Goal: Information Seeking & Learning: Learn about a topic

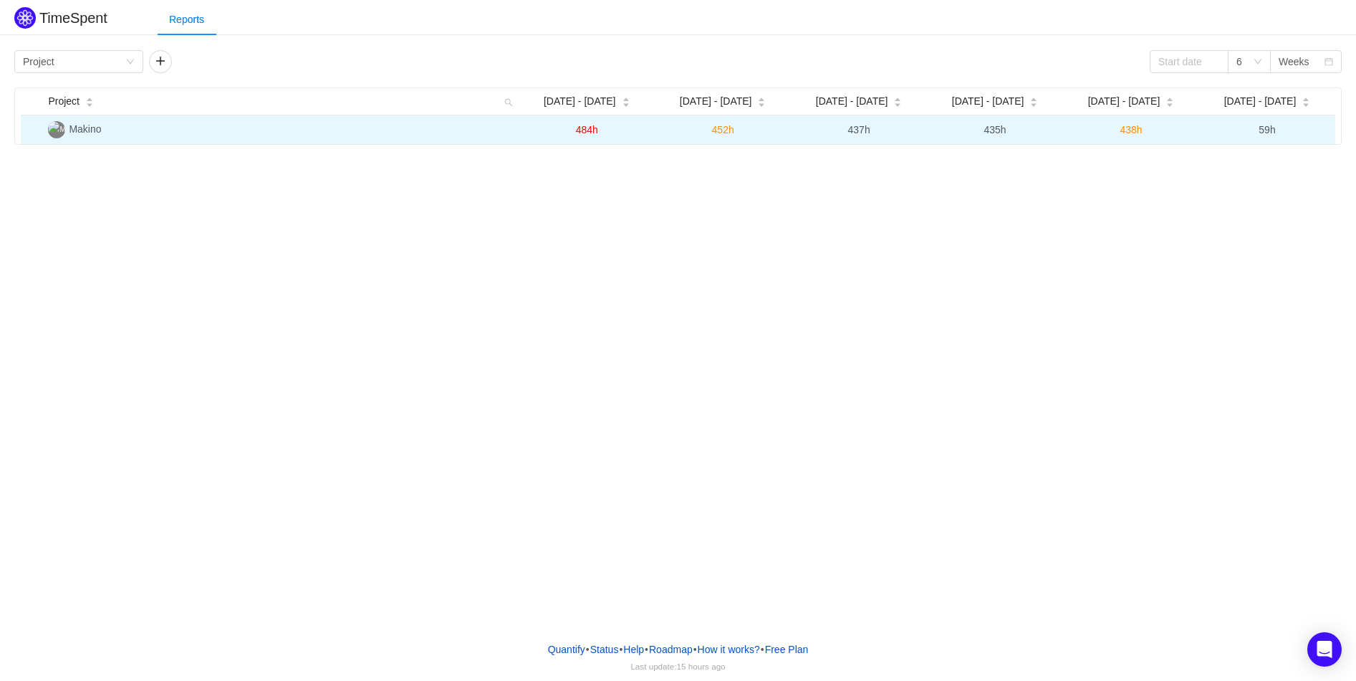
click at [78, 127] on span "Makino" at bounding box center [85, 128] width 32 height 11
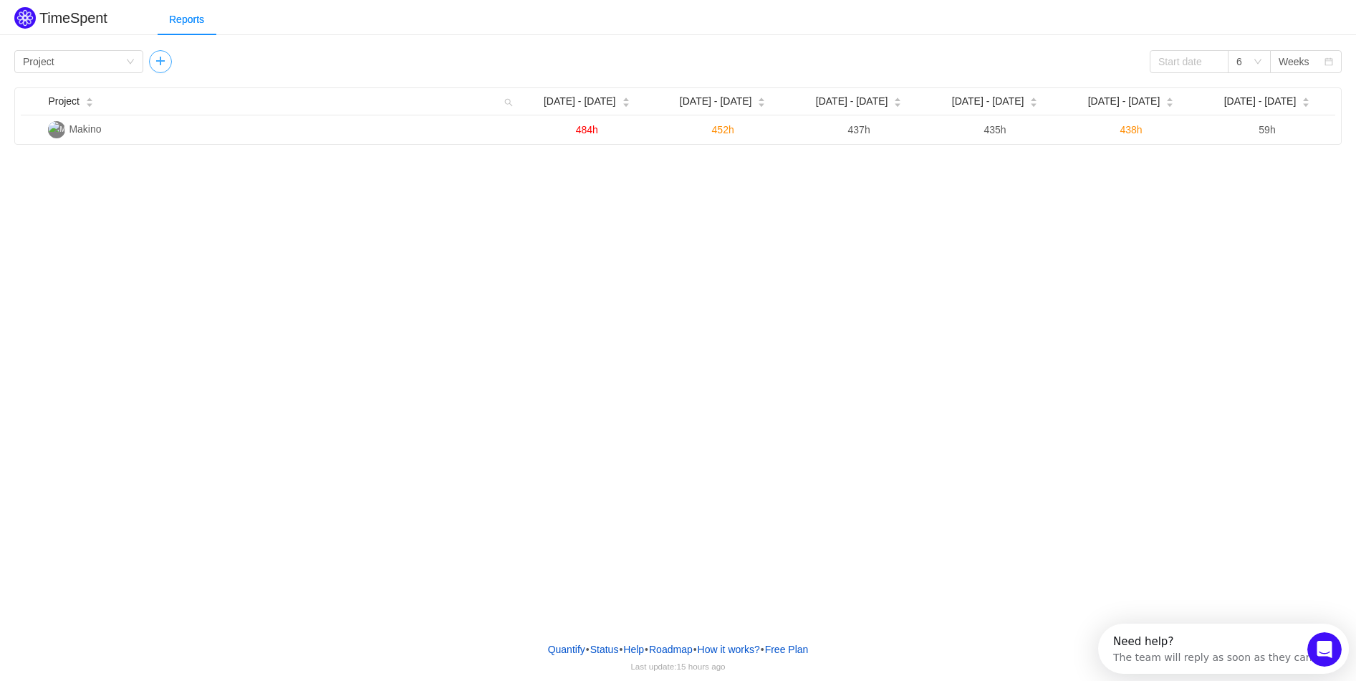
click at [164, 54] on button "button" at bounding box center [160, 61] width 23 height 23
click at [249, 59] on div "Group by Person" at bounding box center [209, 61] width 102 height 21
click at [219, 186] on li "Person" at bounding box center [212, 181] width 129 height 23
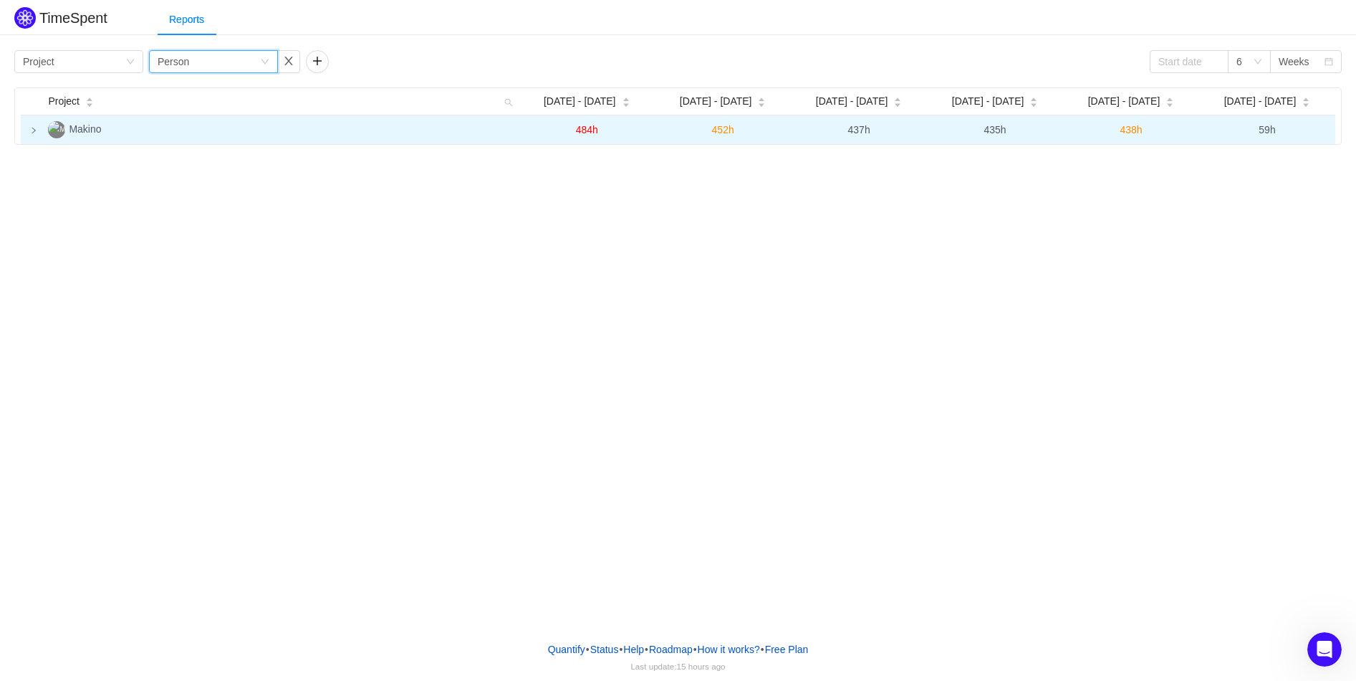
click at [30, 128] on icon "icon: right" at bounding box center [33, 130] width 7 height 7
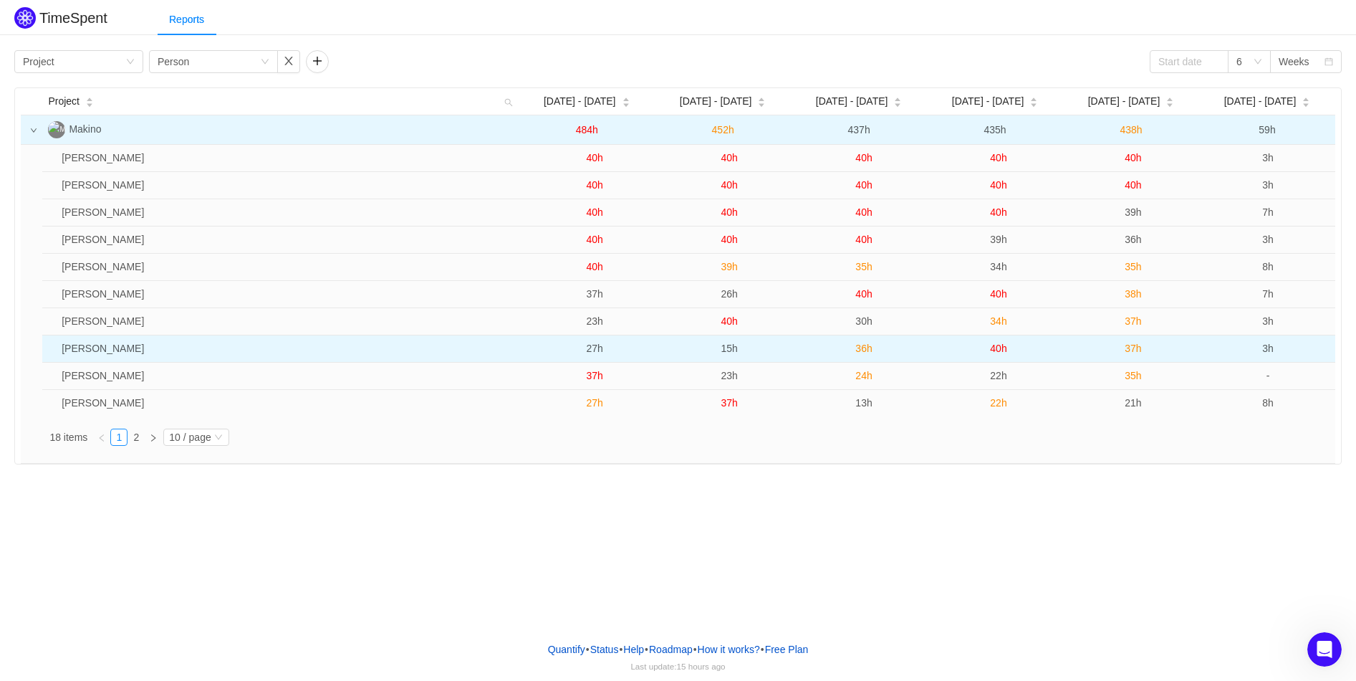
click at [134, 357] on td "[PERSON_NAME]" at bounding box center [291, 348] width 471 height 27
click at [513, 350] on td "[PERSON_NAME]" at bounding box center [291, 348] width 471 height 27
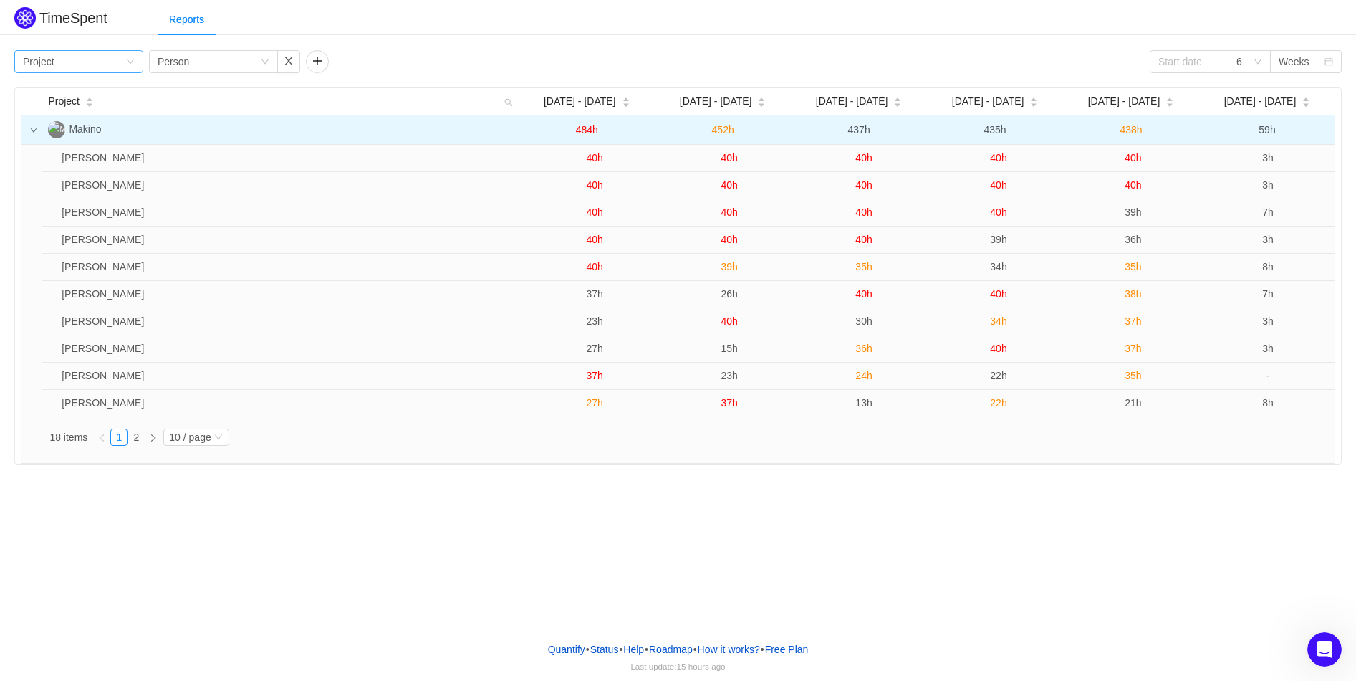
click at [71, 60] on div "Group by Project" at bounding box center [74, 61] width 102 height 21
click at [67, 106] on li "Team" at bounding box center [78, 112] width 129 height 23
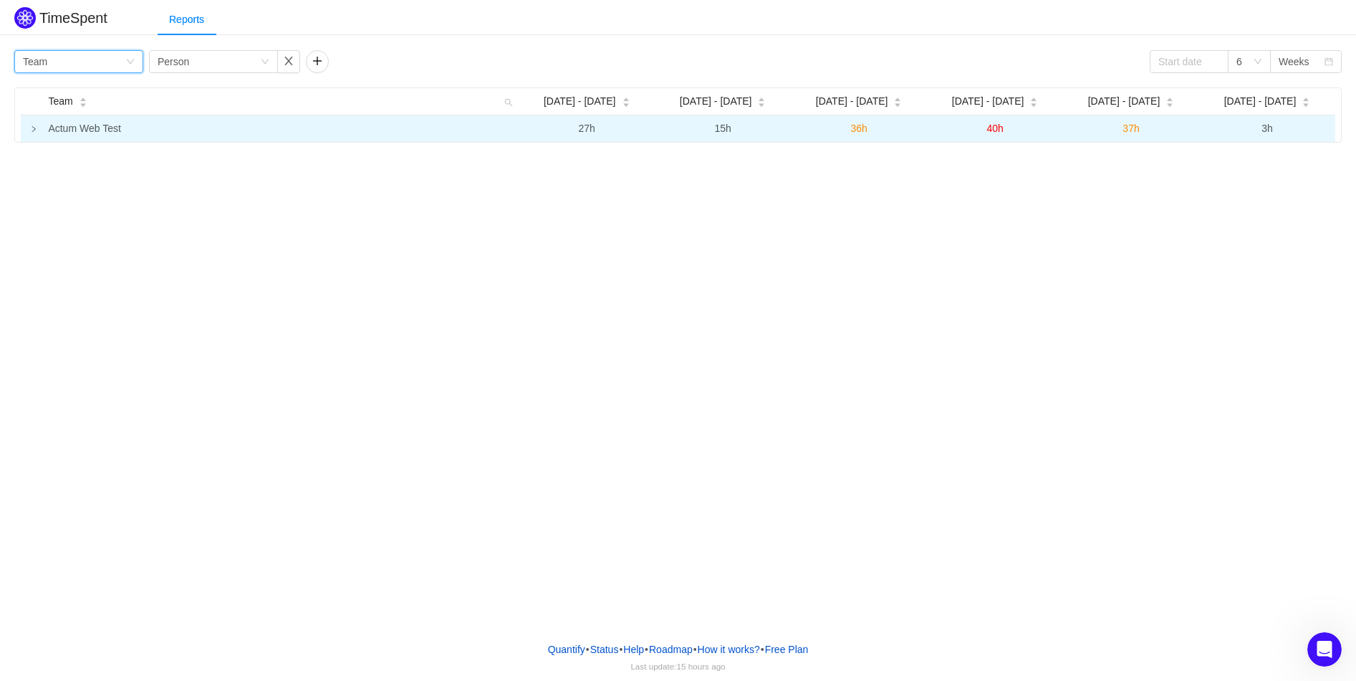
click at [36, 128] on icon "icon: right" at bounding box center [33, 128] width 7 height 7
click at [28, 126] on td at bounding box center [31, 128] width 21 height 27
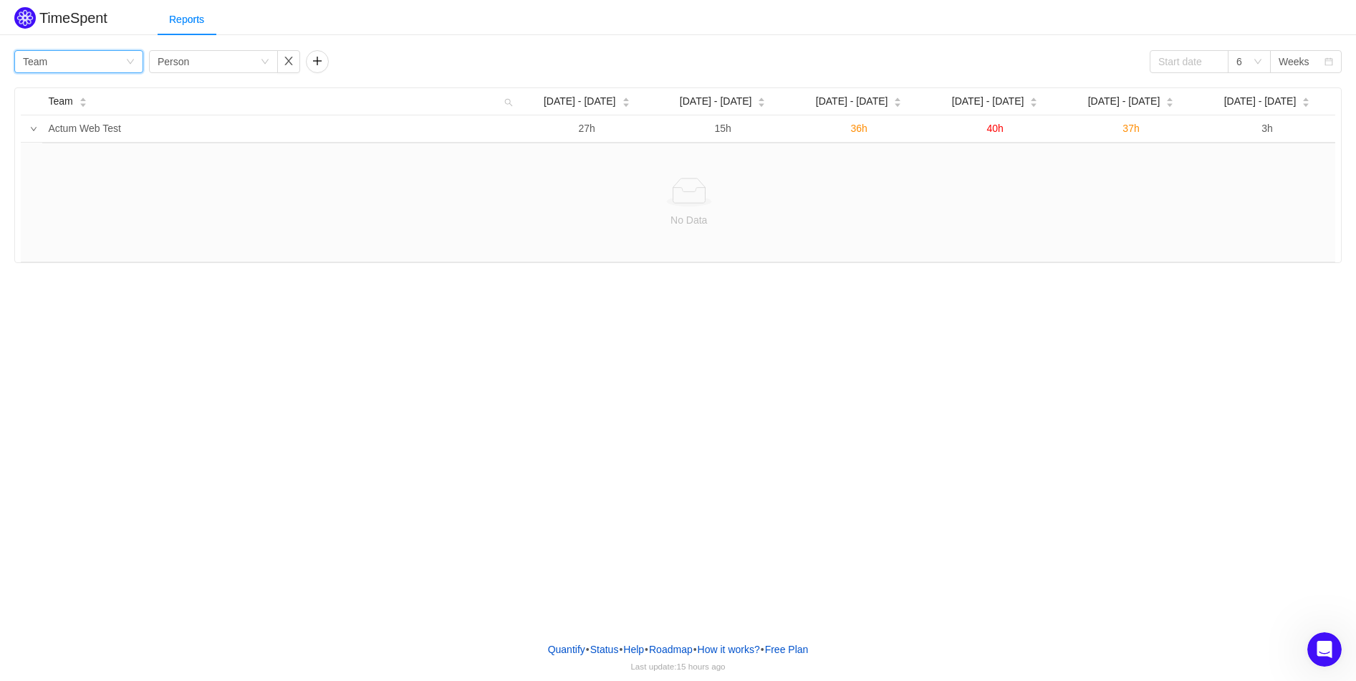
click at [52, 57] on div "Group by Team" at bounding box center [74, 61] width 102 height 21
click at [66, 179] on li "Person" at bounding box center [78, 181] width 129 height 23
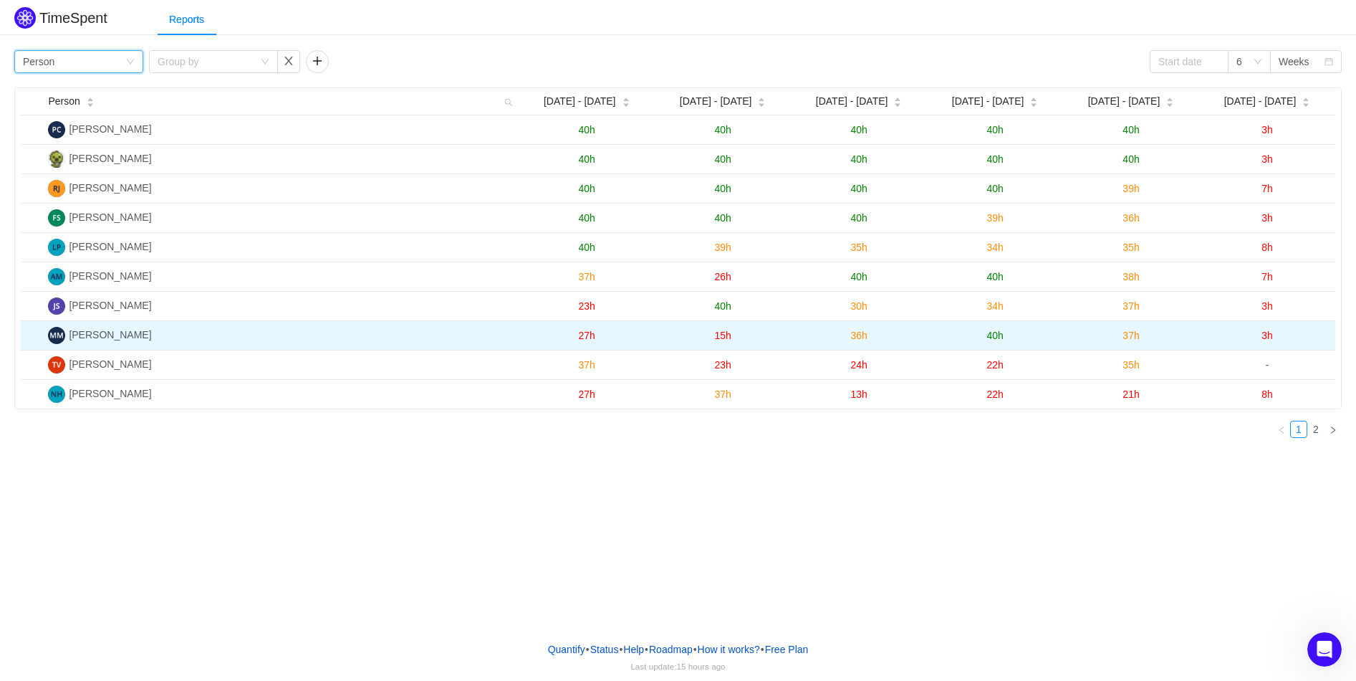
click at [958, 340] on td "40h" at bounding box center [995, 335] width 136 height 29
click at [998, 339] on span "40h" at bounding box center [994, 335] width 16 height 11
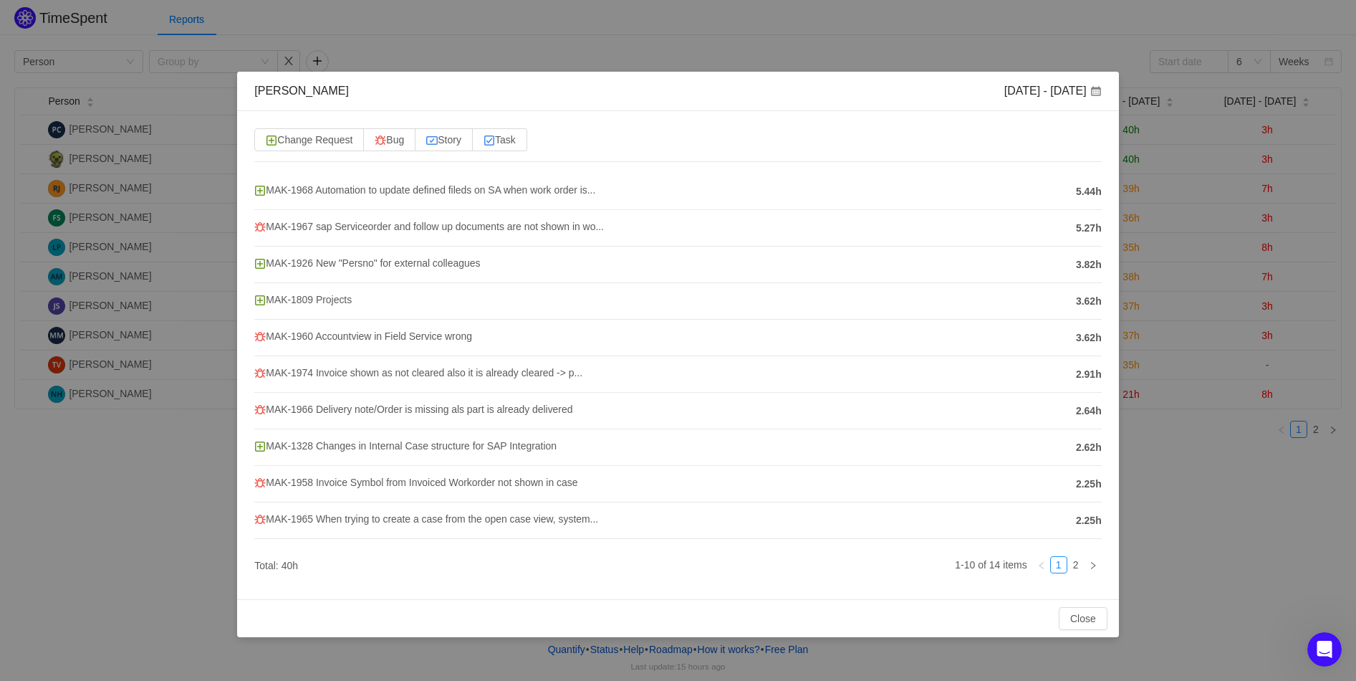
click at [789, 42] on div "[PERSON_NAME] [DATE] - [DATE] Change Request Bug Story Task MAK-1968 Automation…" at bounding box center [678, 340] width 1356 height 681
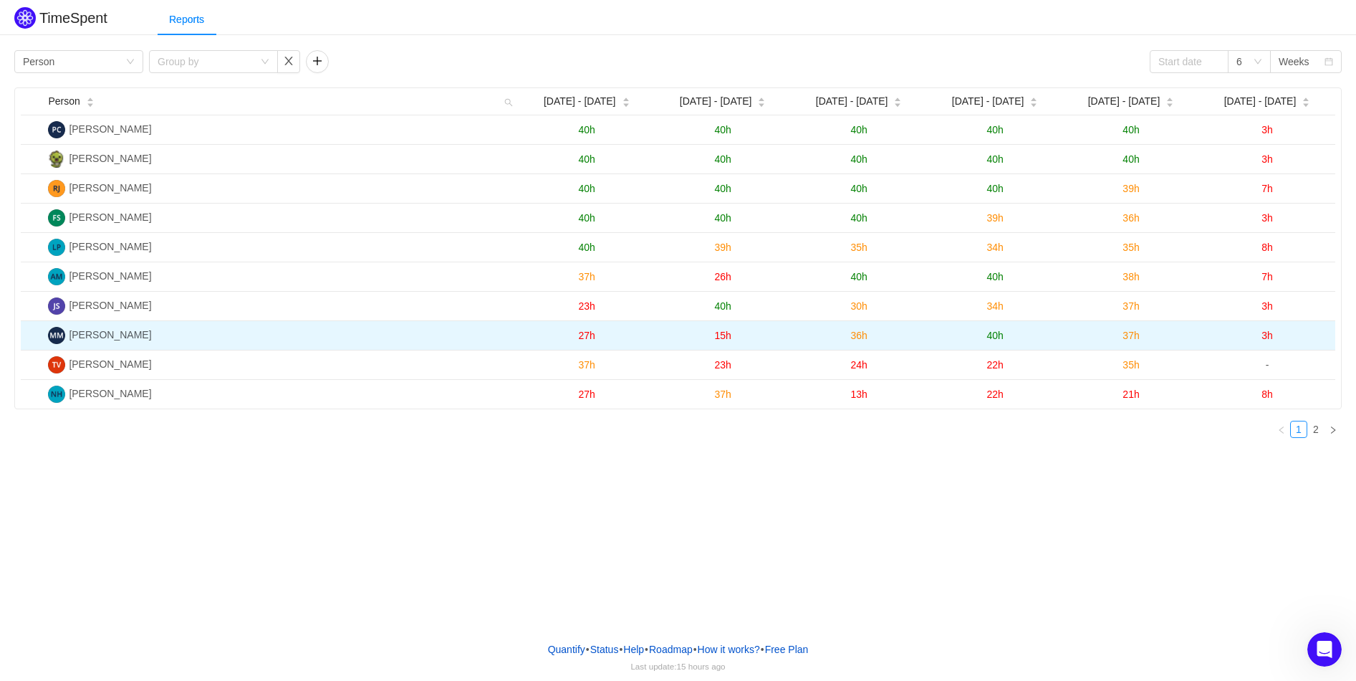
click at [863, 336] on span "36h" at bounding box center [858, 335] width 16 height 11
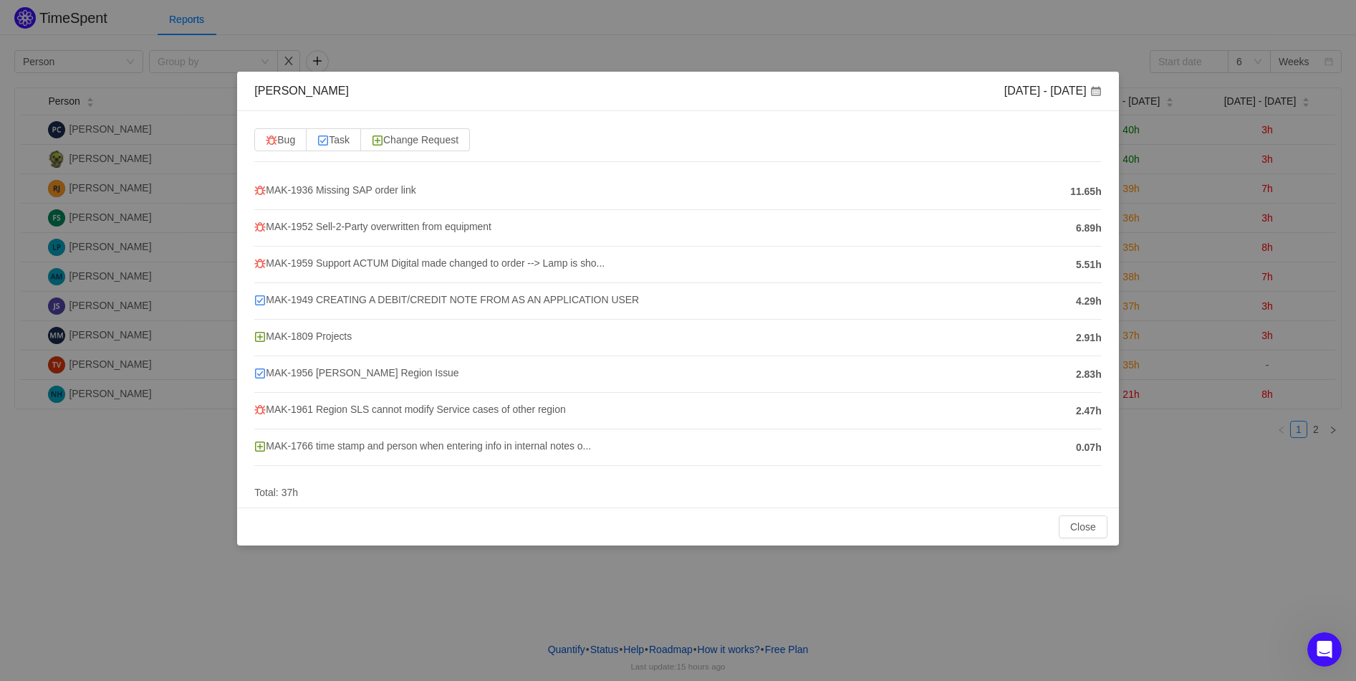
click at [979, 24] on div "[PERSON_NAME] [DATE] - [DATE] Bug Task Change Request MAK-1936 Missing SAP orde…" at bounding box center [678, 340] width 1356 height 681
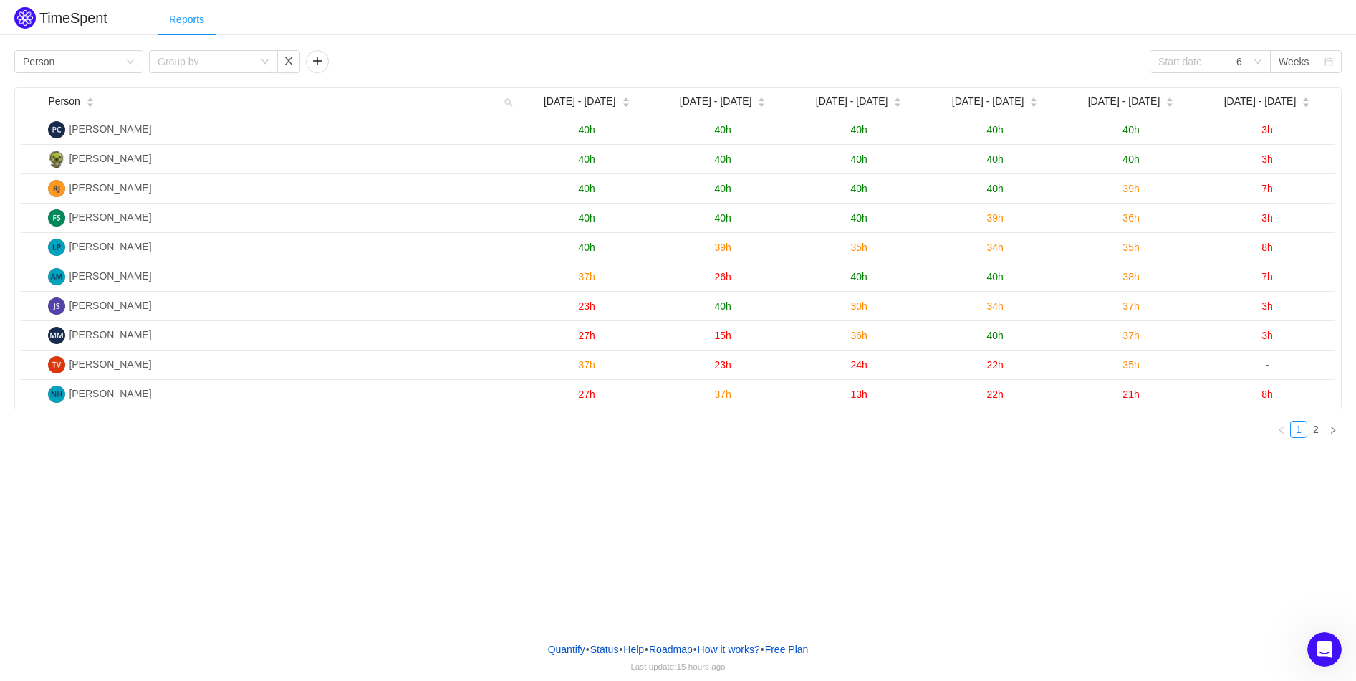
click at [181, 11] on div "Reports" at bounding box center [187, 20] width 58 height 32
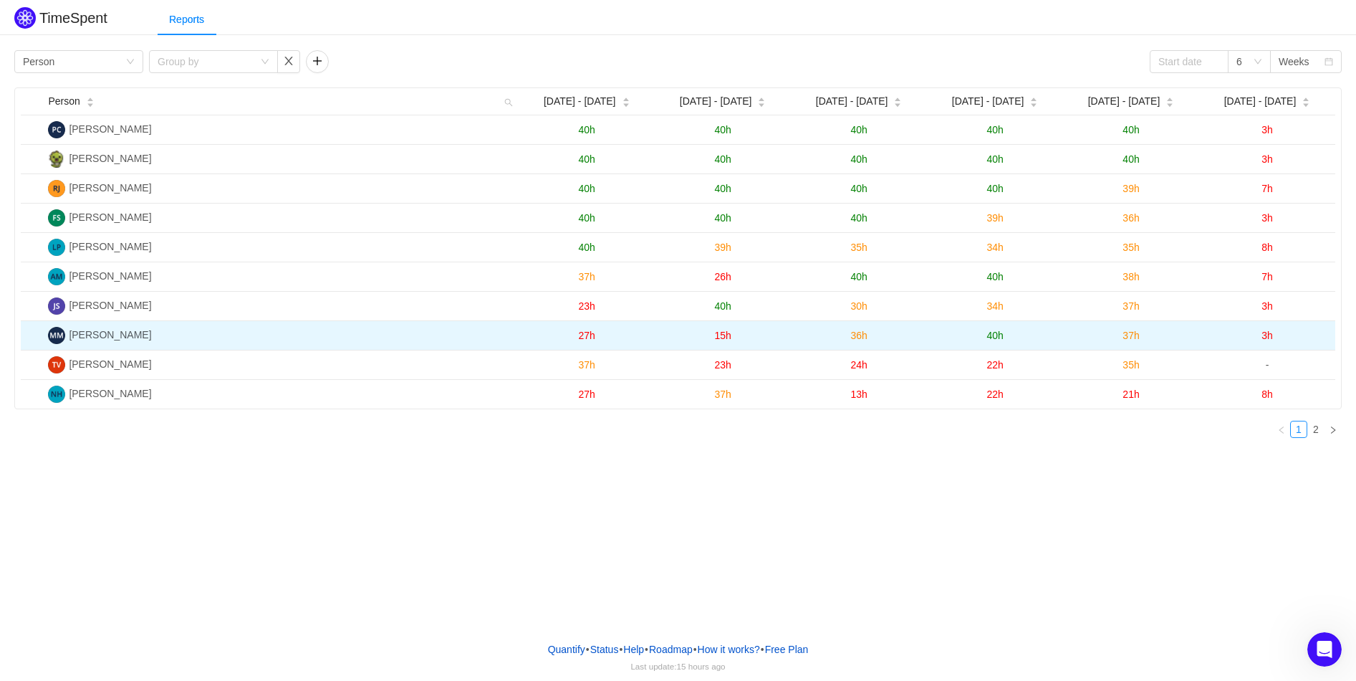
click at [54, 334] on img at bounding box center [56, 335] width 17 height 17
click at [1127, 336] on span "37h" at bounding box center [1130, 335] width 16 height 11
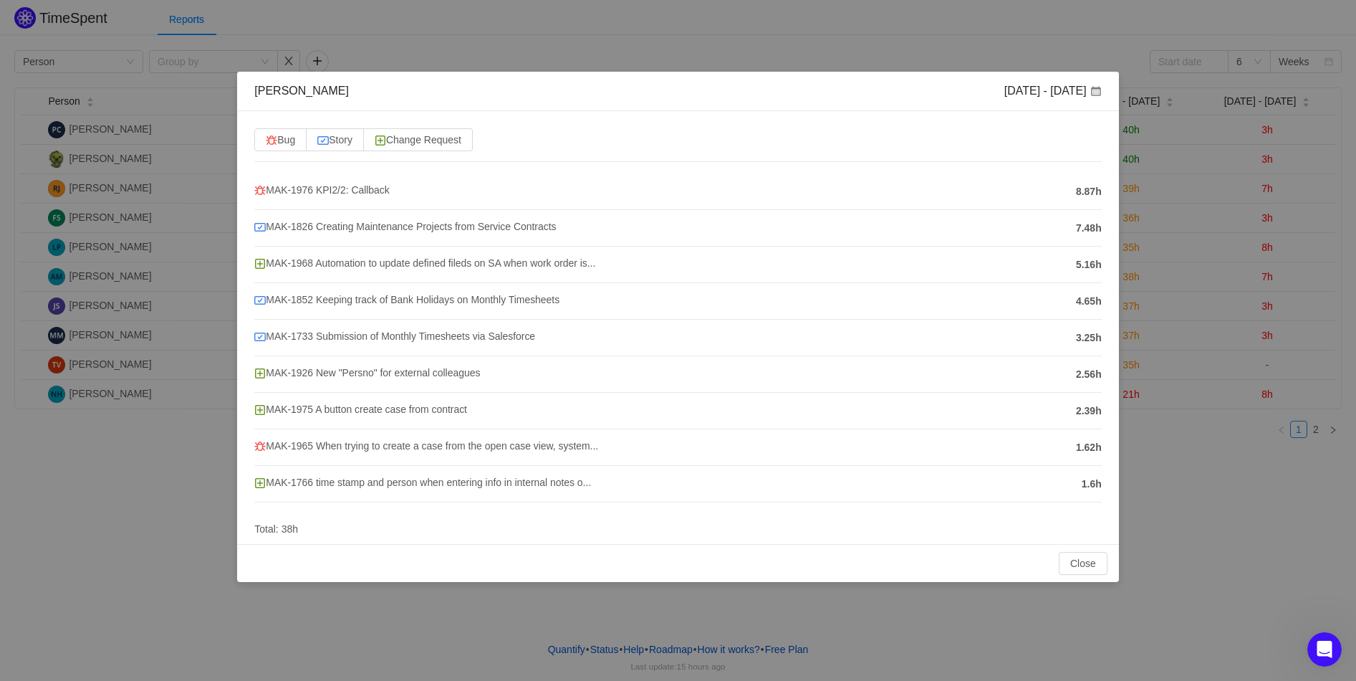
click at [1220, 466] on div "[PERSON_NAME] [DATE] - [DATE] Bug Story Change Request MAK-1976 KPI2/2: Callbac…" at bounding box center [678, 340] width 1356 height 681
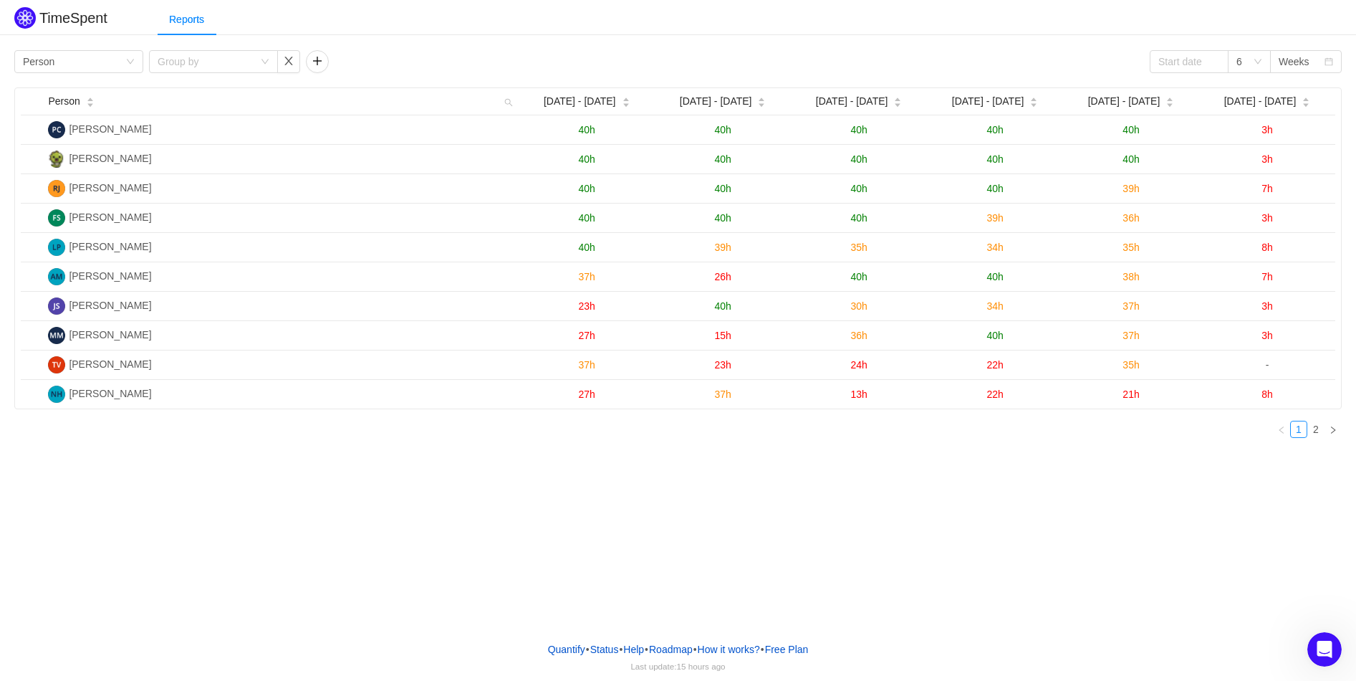
click at [87, 22] on h2 "TimeSpent" at bounding box center [73, 18] width 68 height 16
click at [210, 22] on div "Reports" at bounding box center [187, 20] width 58 height 32
click at [184, 22] on div "Reports" at bounding box center [187, 20] width 58 height 32
click at [1196, 69] on input at bounding box center [1189, 61] width 79 height 23
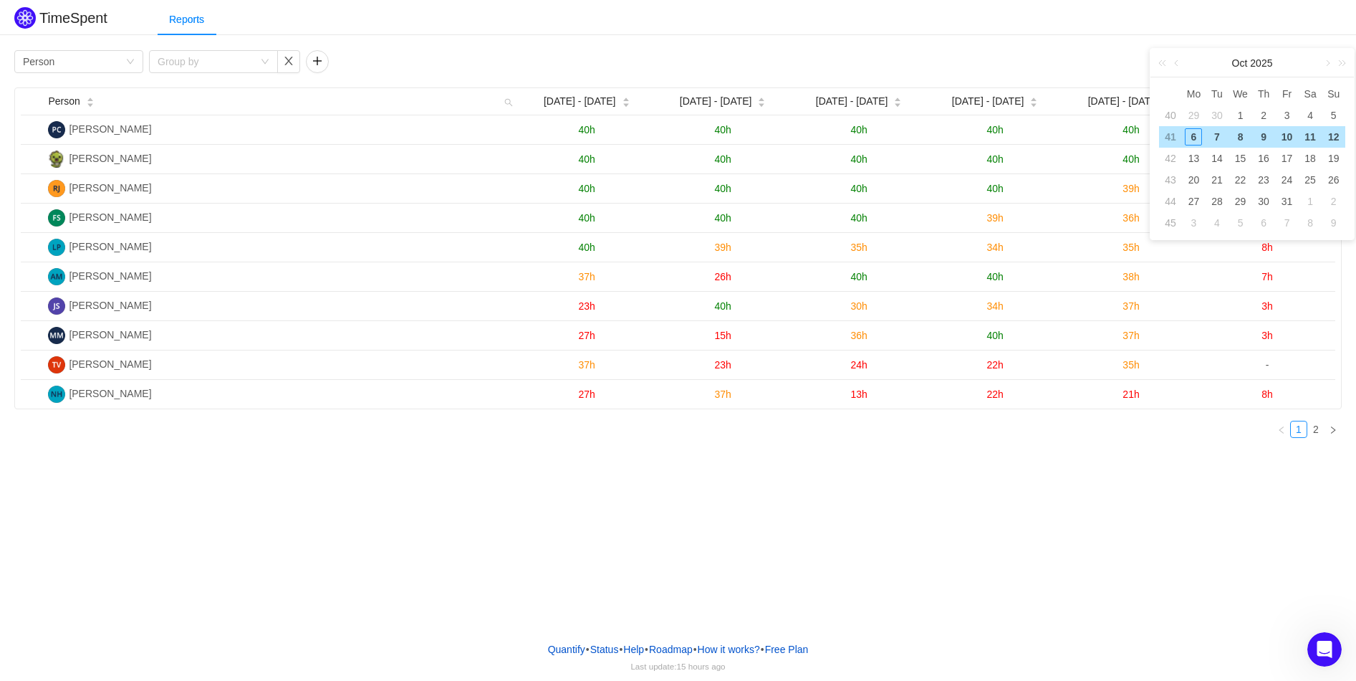
click at [1174, 26] on div "Reports" at bounding box center [757, 20] width 1198 height 32
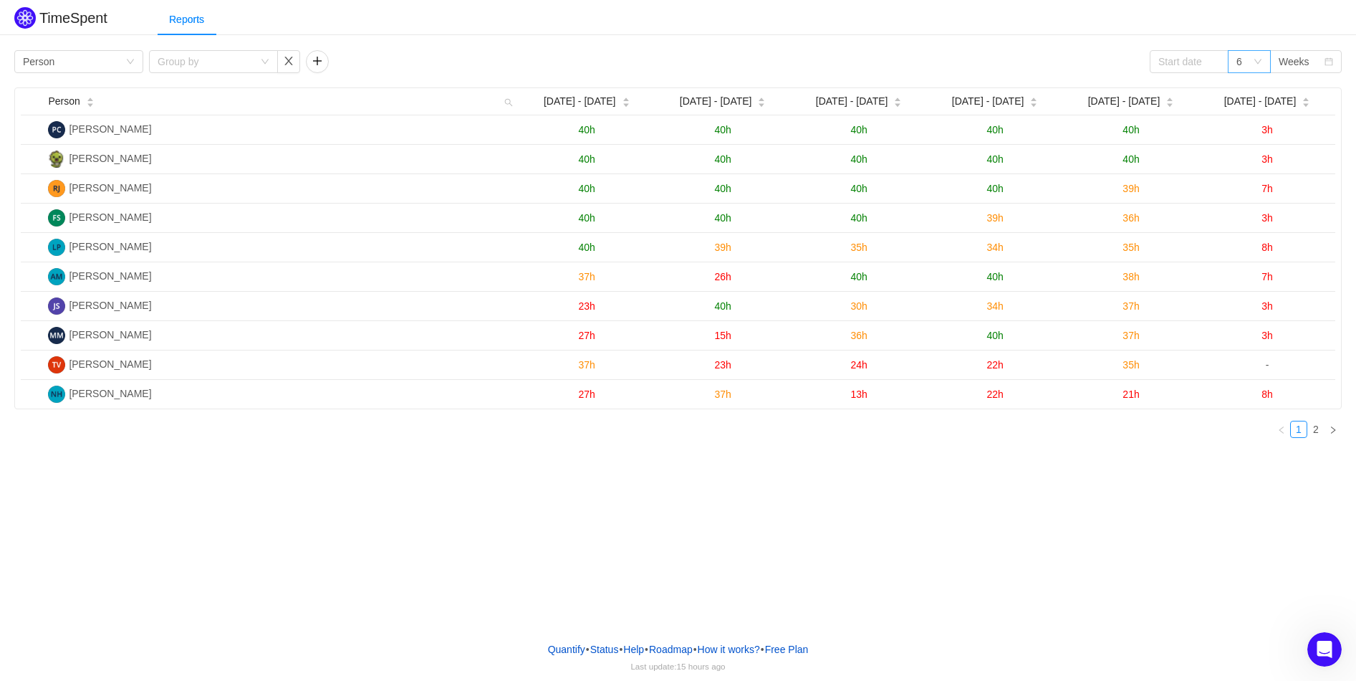
click at [1242, 68] on div "6" at bounding box center [1239, 61] width 6 height 21
click at [1200, 64] on input at bounding box center [1189, 61] width 79 height 23
click at [1282, 21] on div "Reports" at bounding box center [757, 20] width 1198 height 32
click at [1300, 64] on div "Weeks" at bounding box center [1294, 61] width 31 height 21
click at [1302, 106] on li "Months" at bounding box center [1306, 112] width 72 height 23
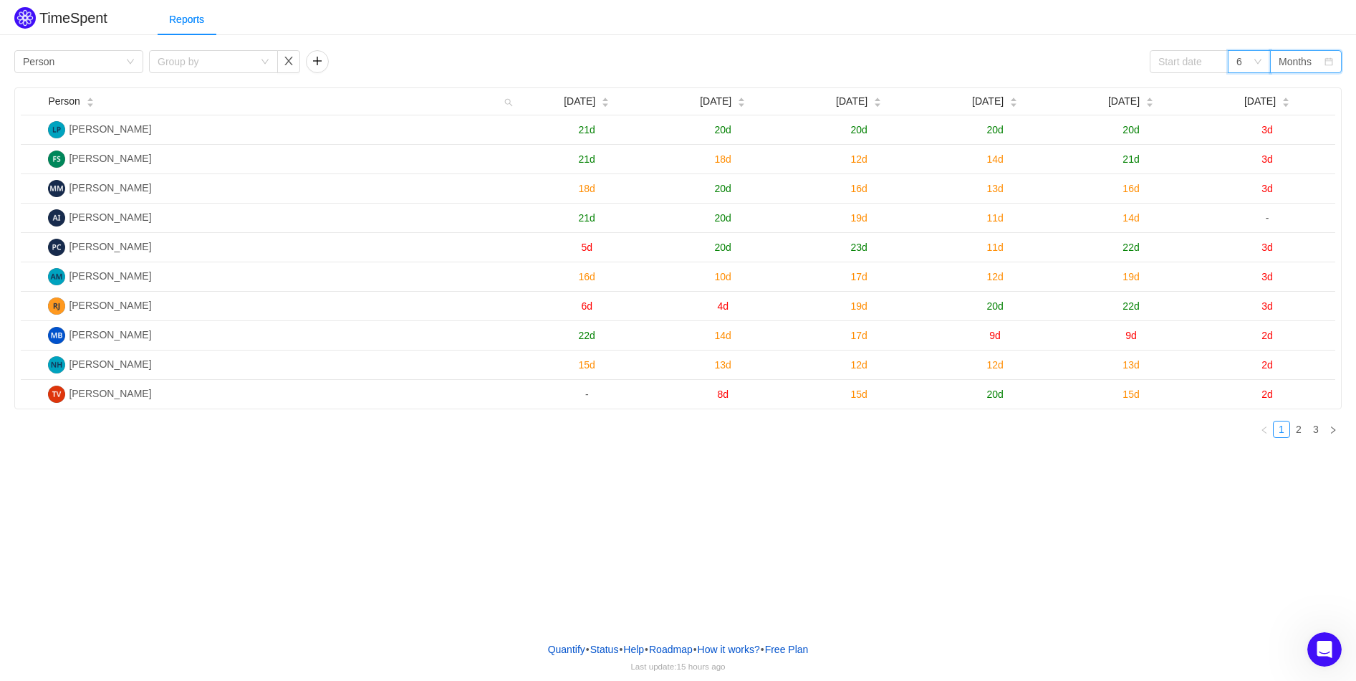
click at [1249, 60] on div "6" at bounding box center [1244, 61] width 16 height 21
click at [1312, 62] on div "Months" at bounding box center [1295, 61] width 33 height 21
click at [1304, 78] on li "Weeks" at bounding box center [1306, 89] width 72 height 23
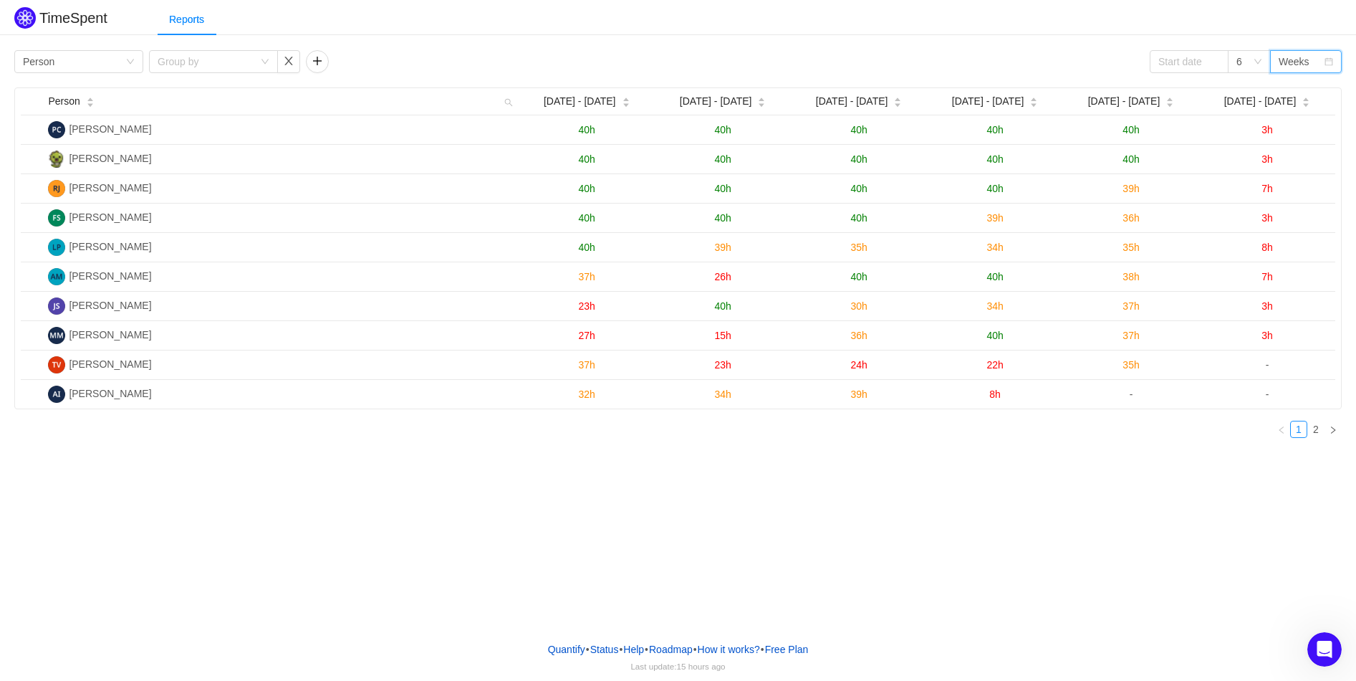
click at [582, 505] on div "TimeSpent Reports Group by Person Group by 6 Weeks Person [DATE] - [DATE] Sep […" at bounding box center [678, 315] width 1356 height 630
click at [65, 55] on div "Group by Person" at bounding box center [74, 61] width 102 height 21
click at [1035, 19] on div "Reports" at bounding box center [757, 20] width 1198 height 32
click at [1054, 457] on div "TimeSpent Reports Group by Person Group by 6 Weeks Person [DATE] - [DATE] Sep […" at bounding box center [678, 315] width 1356 height 630
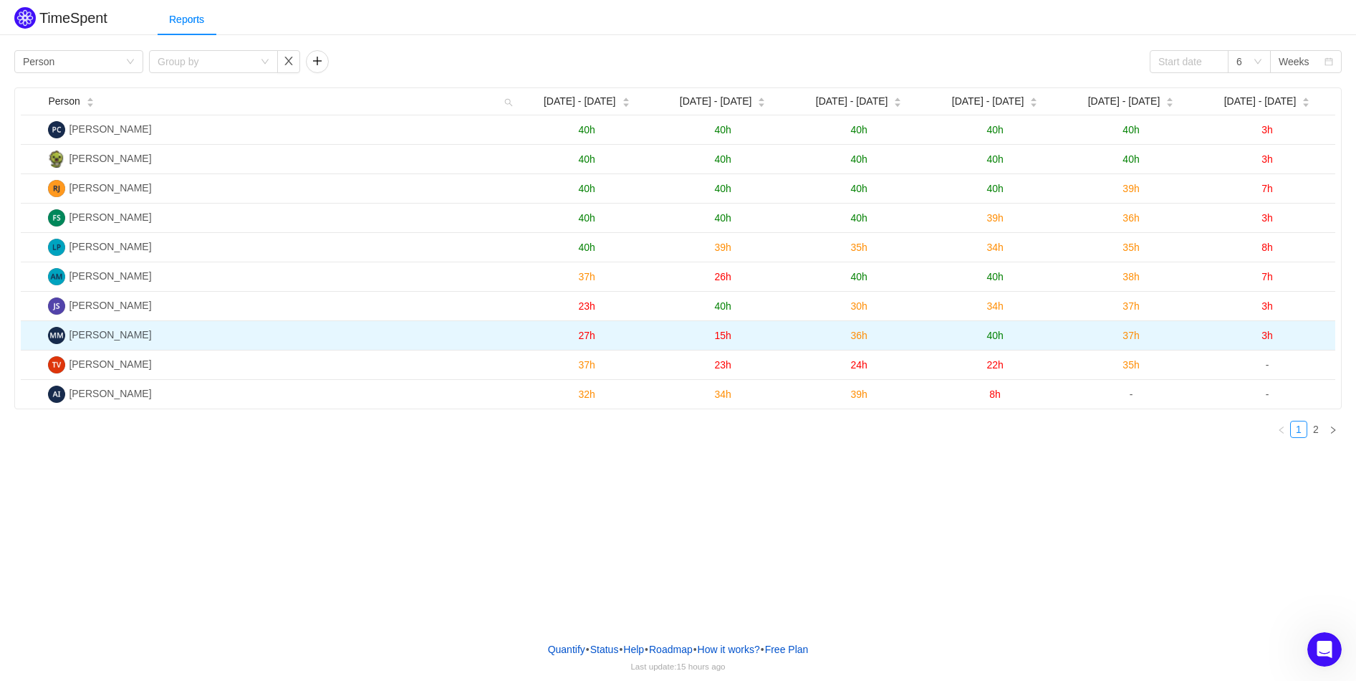
click at [1068, 344] on td "37h" at bounding box center [1131, 335] width 136 height 29
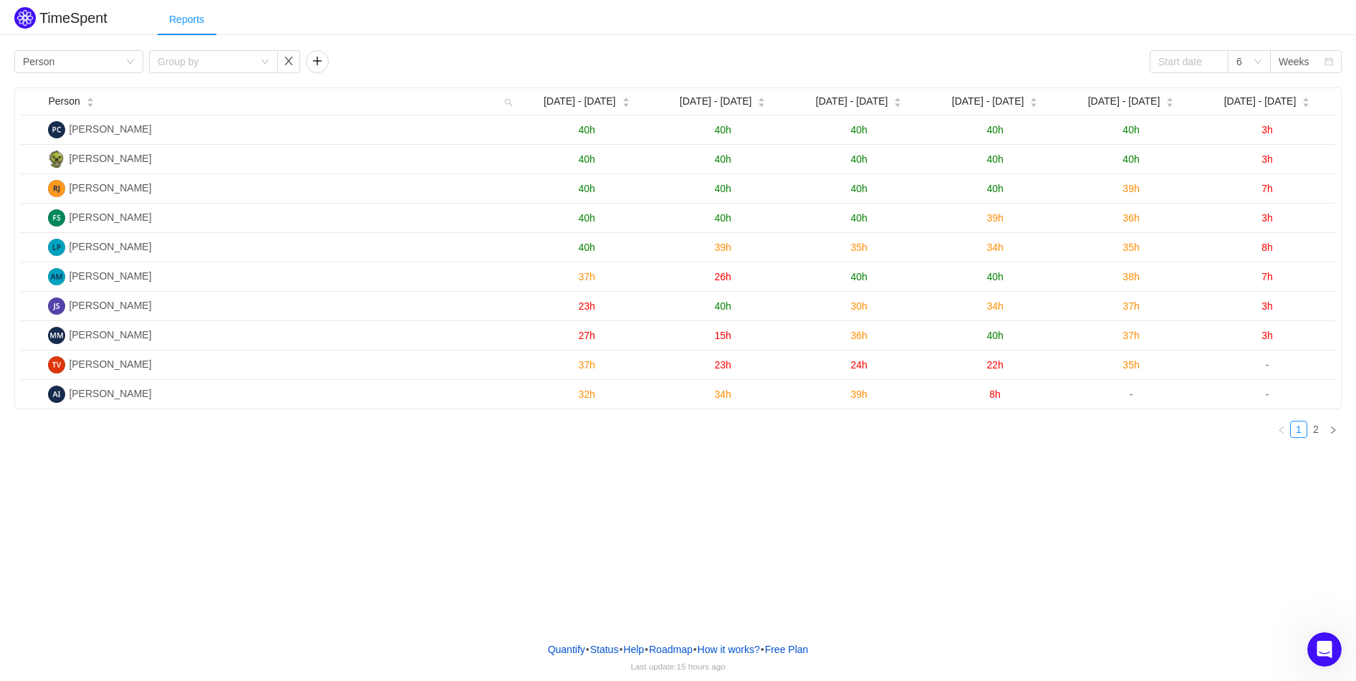
click at [183, 23] on div "Reports" at bounding box center [187, 20] width 58 height 32
click at [935, 30] on div "Reports" at bounding box center [757, 20] width 1198 height 32
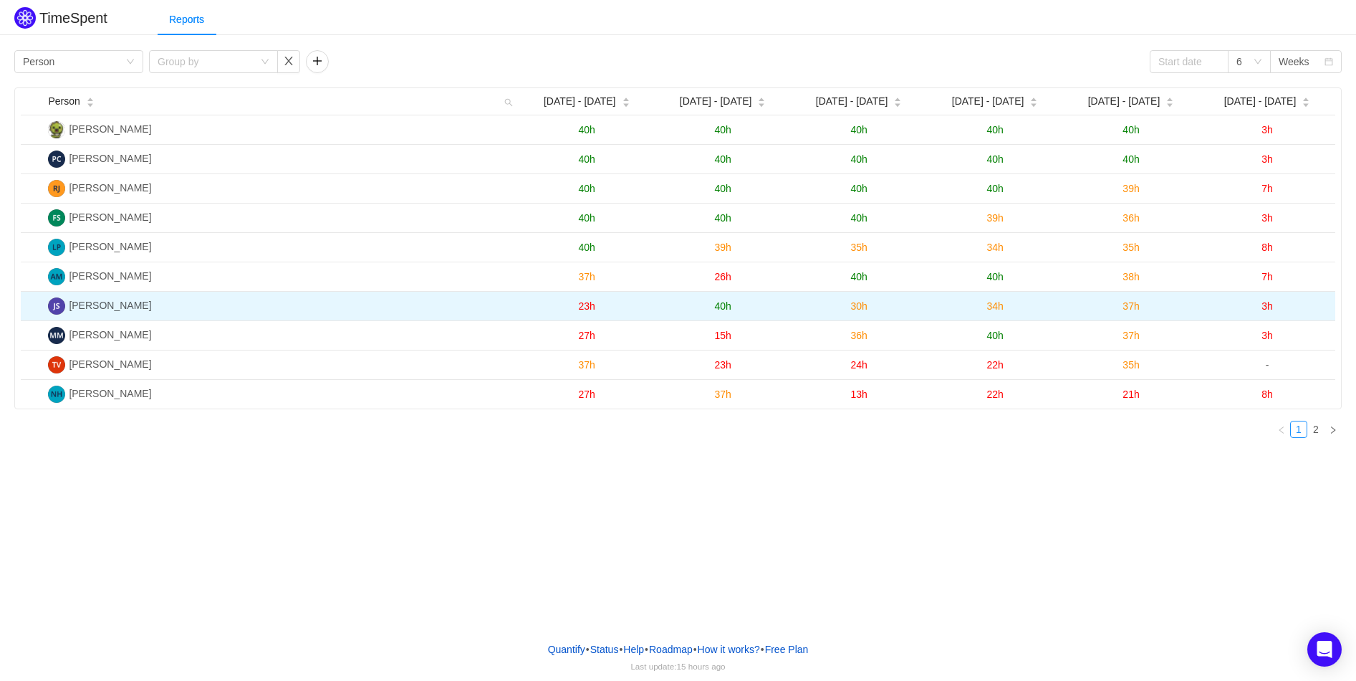
click at [1174, 300] on td "37h" at bounding box center [1131, 306] width 136 height 29
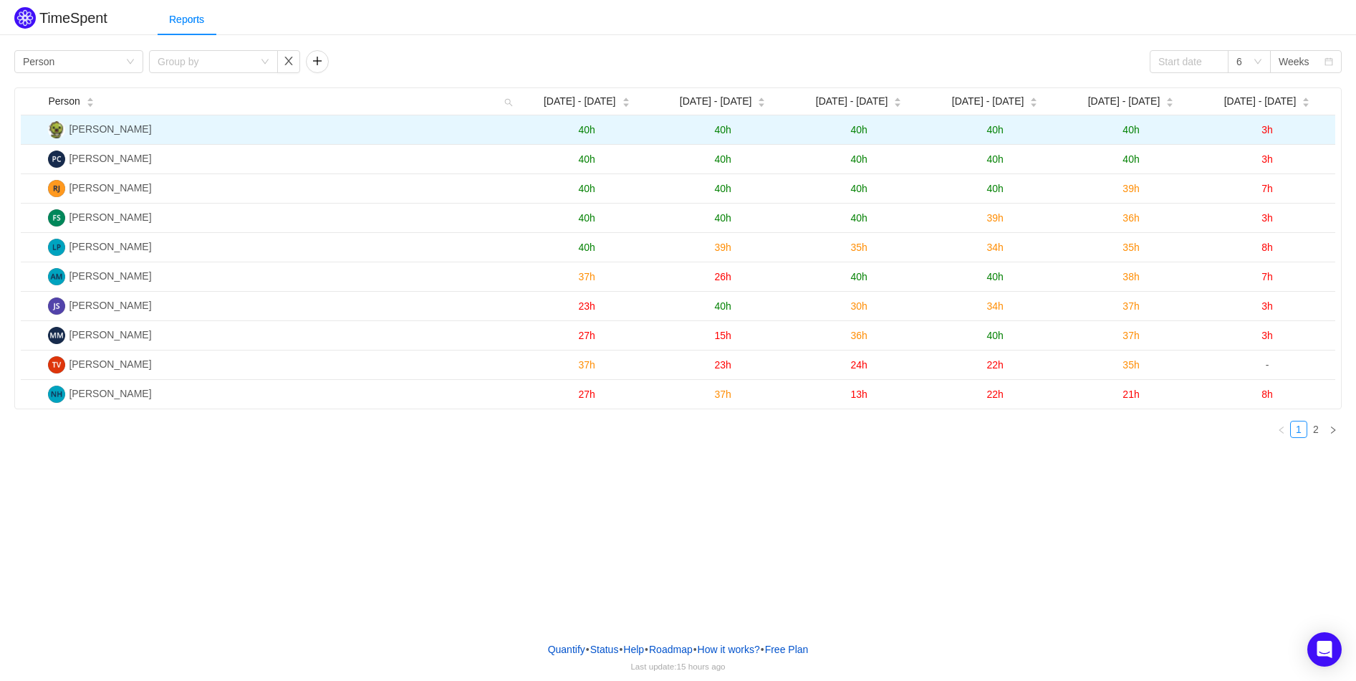
click at [1128, 122] on td "40h" at bounding box center [1131, 129] width 136 height 29
click at [1133, 131] on span "40h" at bounding box center [1130, 129] width 16 height 11
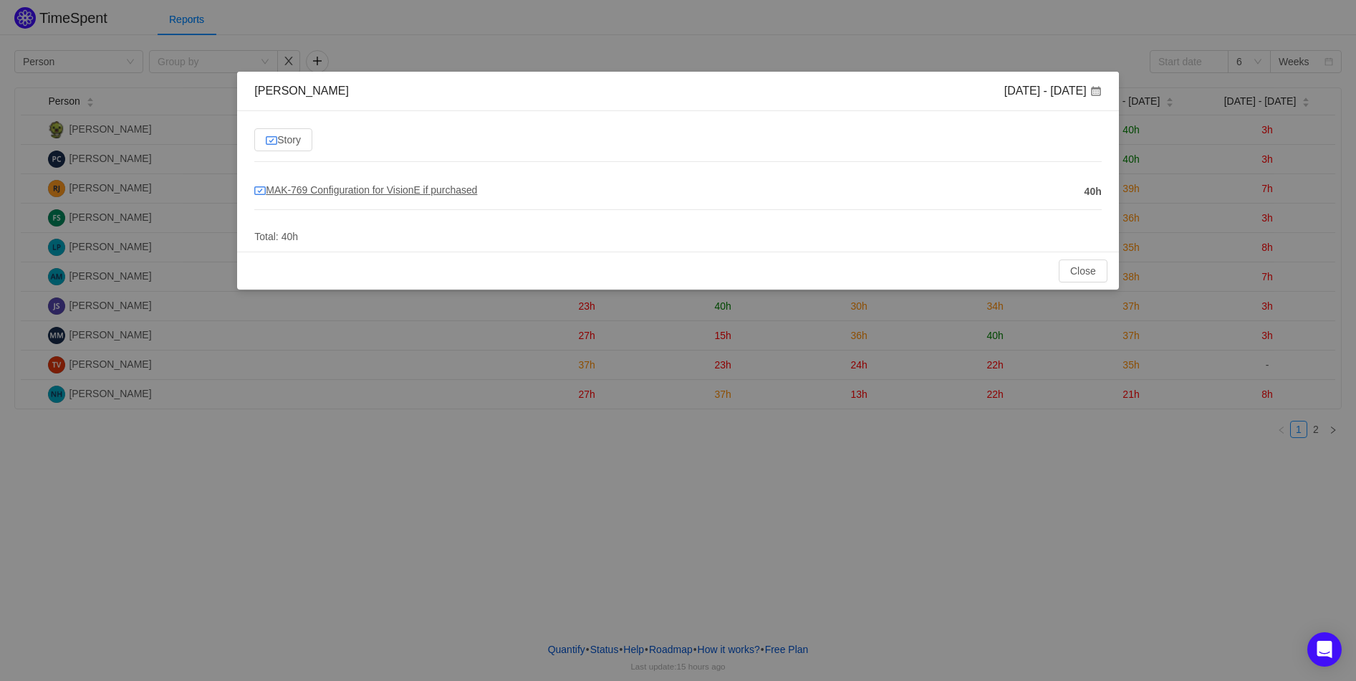
click at [282, 189] on span "MAK-769 Configuration for VisionE if purchased" at bounding box center [365, 189] width 223 height 11
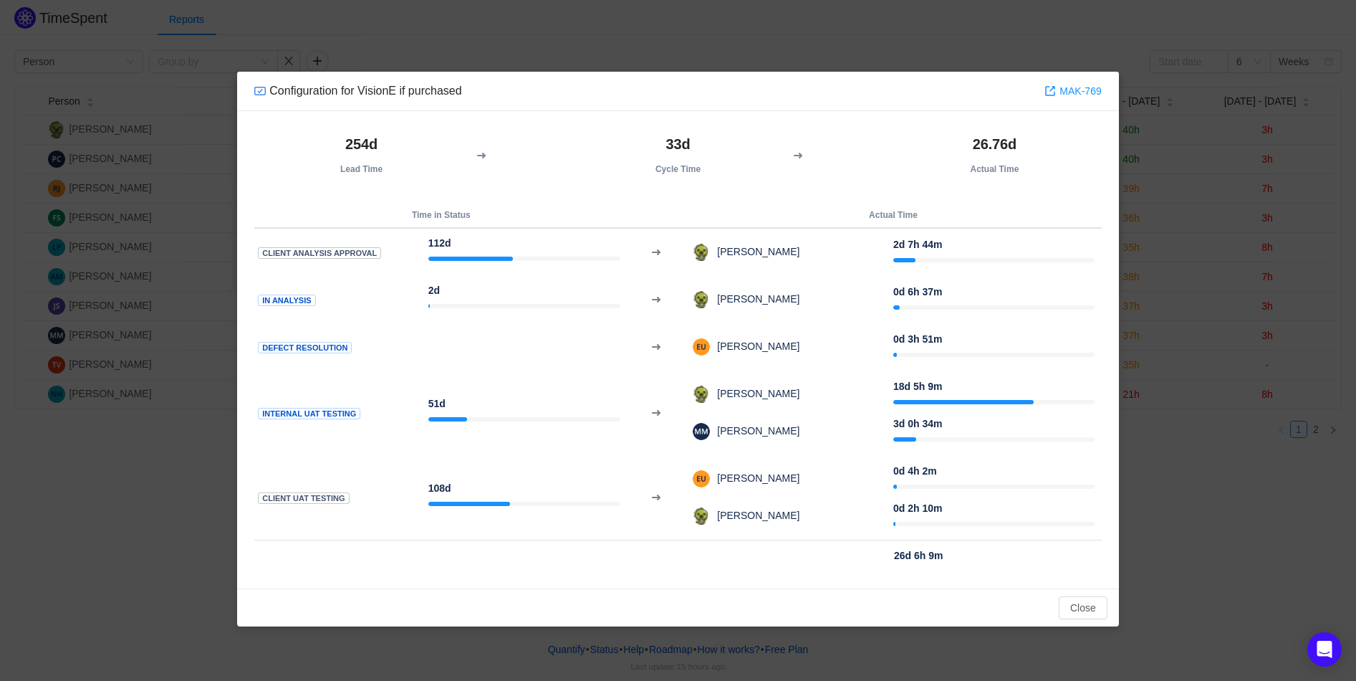
click at [660, 64] on div "Configuration for VisionE if purchased MAK-769 254d Lead Time 33d Cycle Time 26…" at bounding box center [678, 340] width 1356 height 681
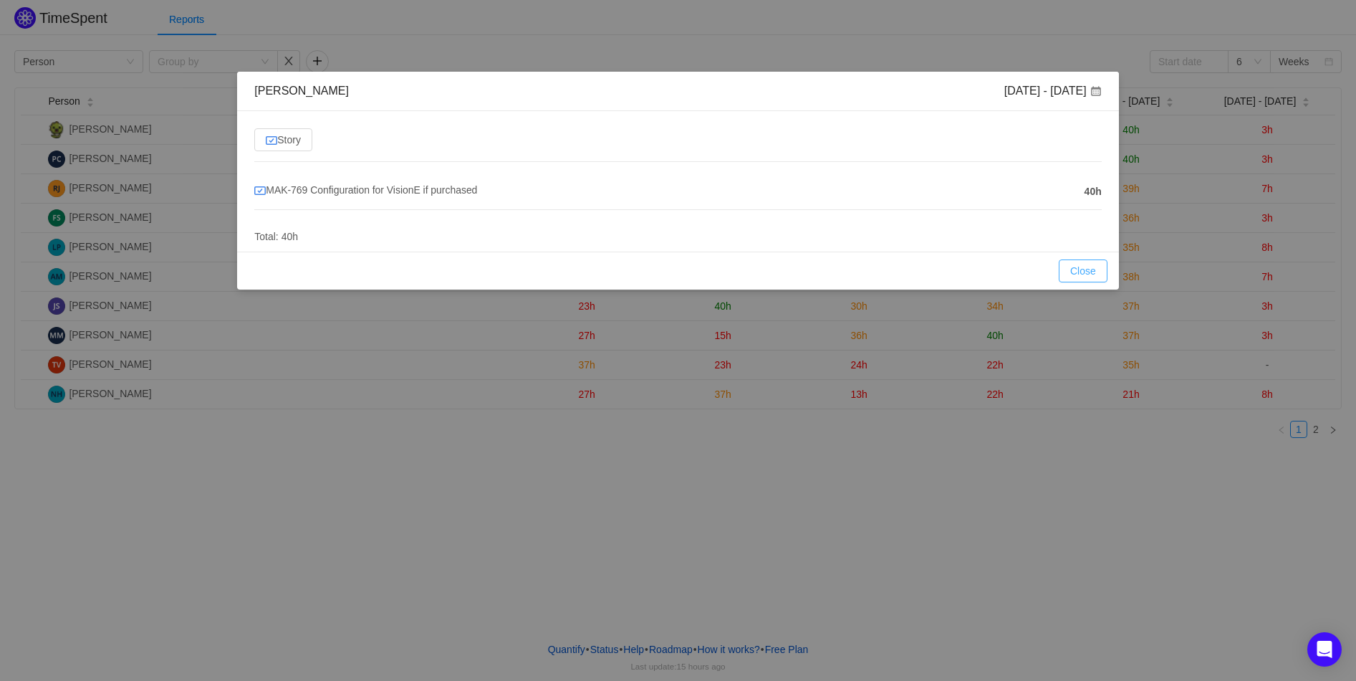
click at [1092, 269] on button "Close" at bounding box center [1083, 270] width 49 height 23
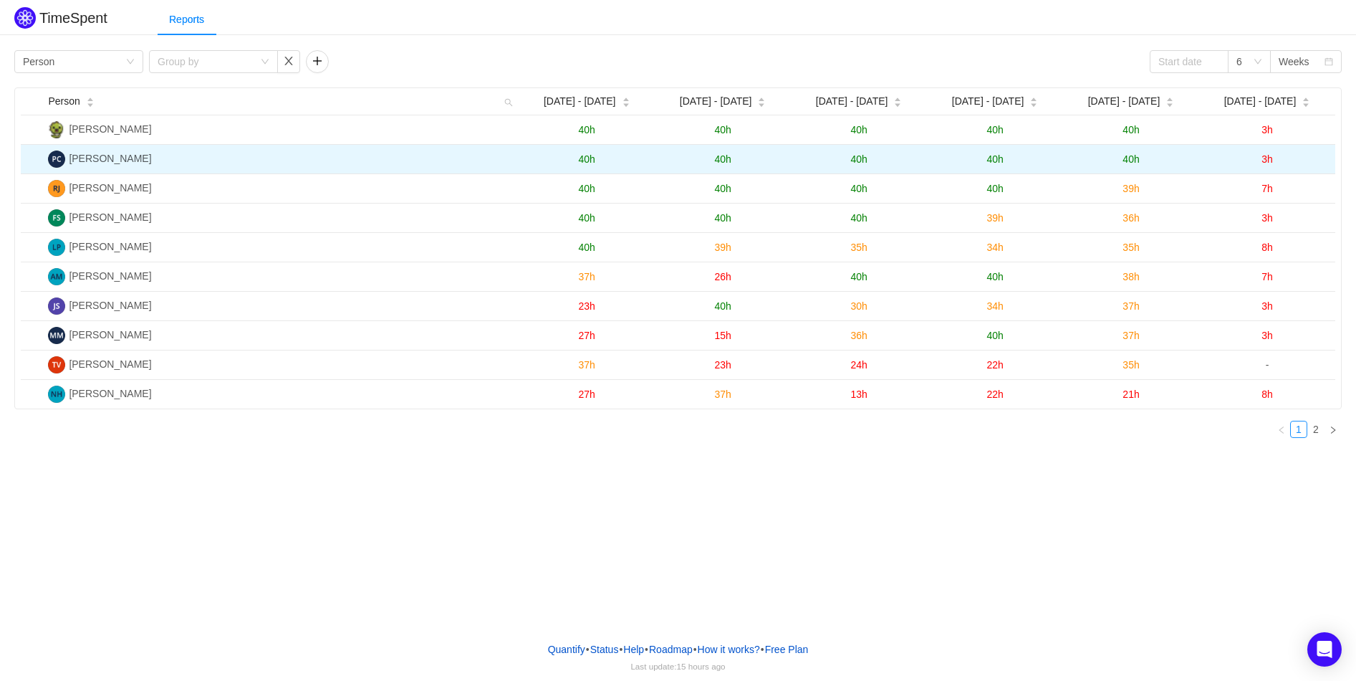
click at [1127, 155] on span "40h" at bounding box center [1130, 158] width 16 height 11
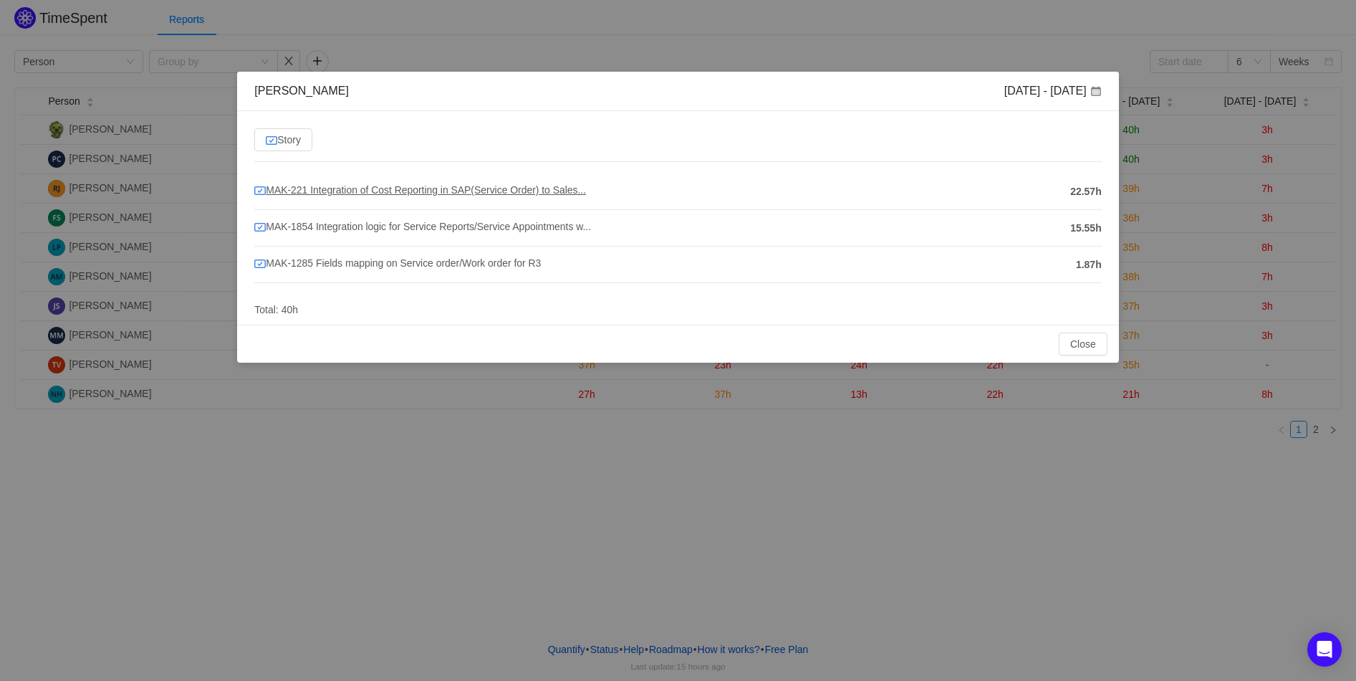
click at [286, 191] on span "MAK-221 Integration of Cost Reporting in SAP(Service Order) to Sales..." at bounding box center [420, 189] width 332 height 11
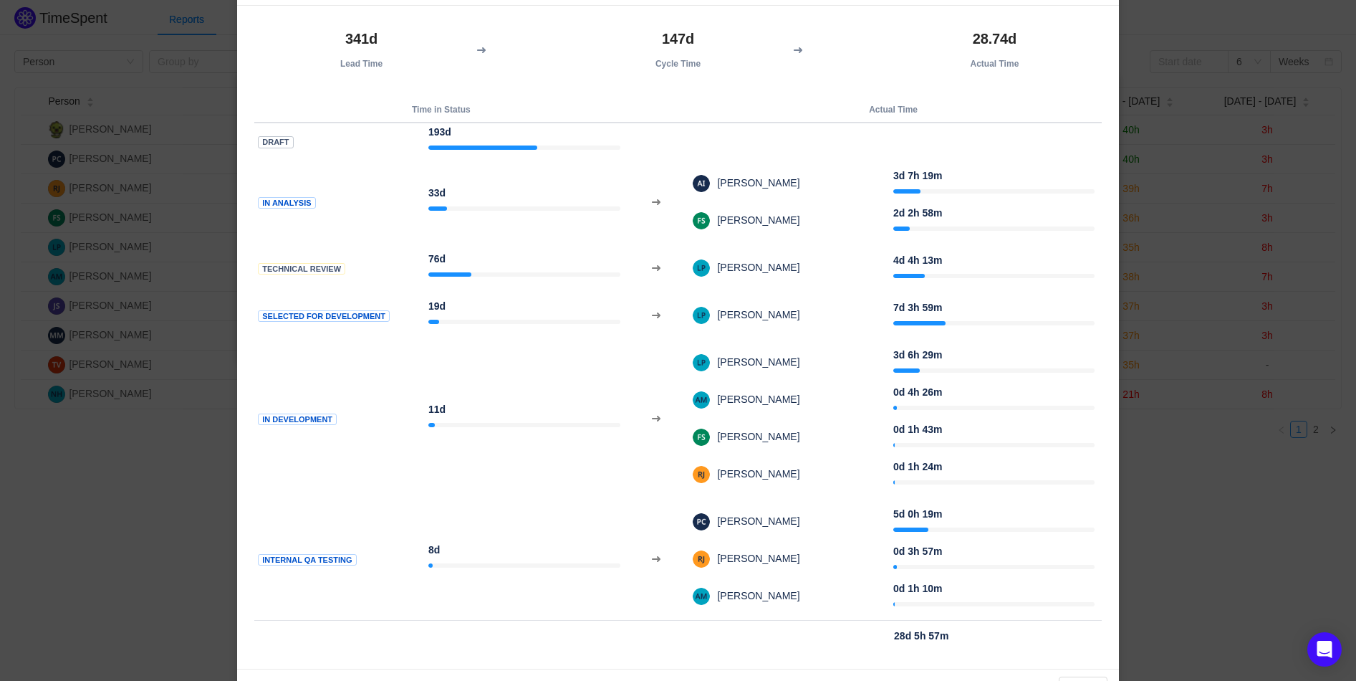
scroll to position [147, 0]
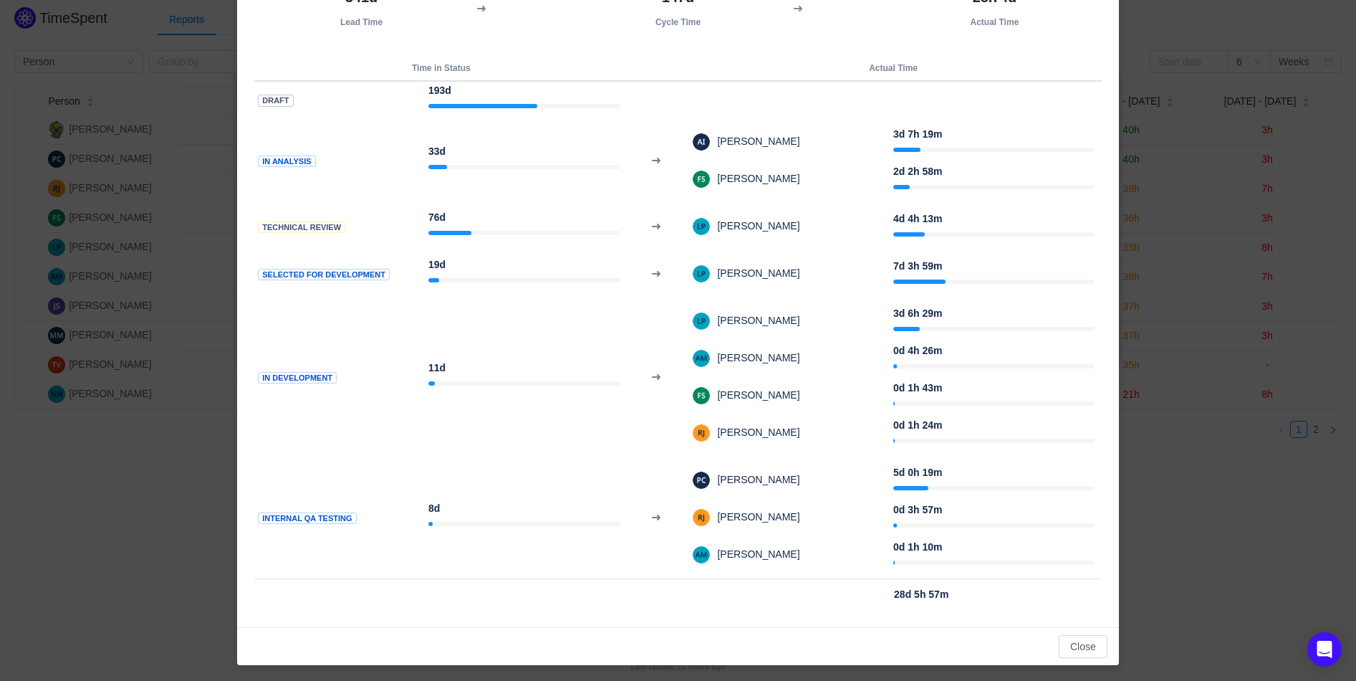
click at [1225, 582] on div "Integration of Cost Reporting in SAP(Service Order) to Salesforce MAK-221 341d …" at bounding box center [678, 340] width 1356 height 681
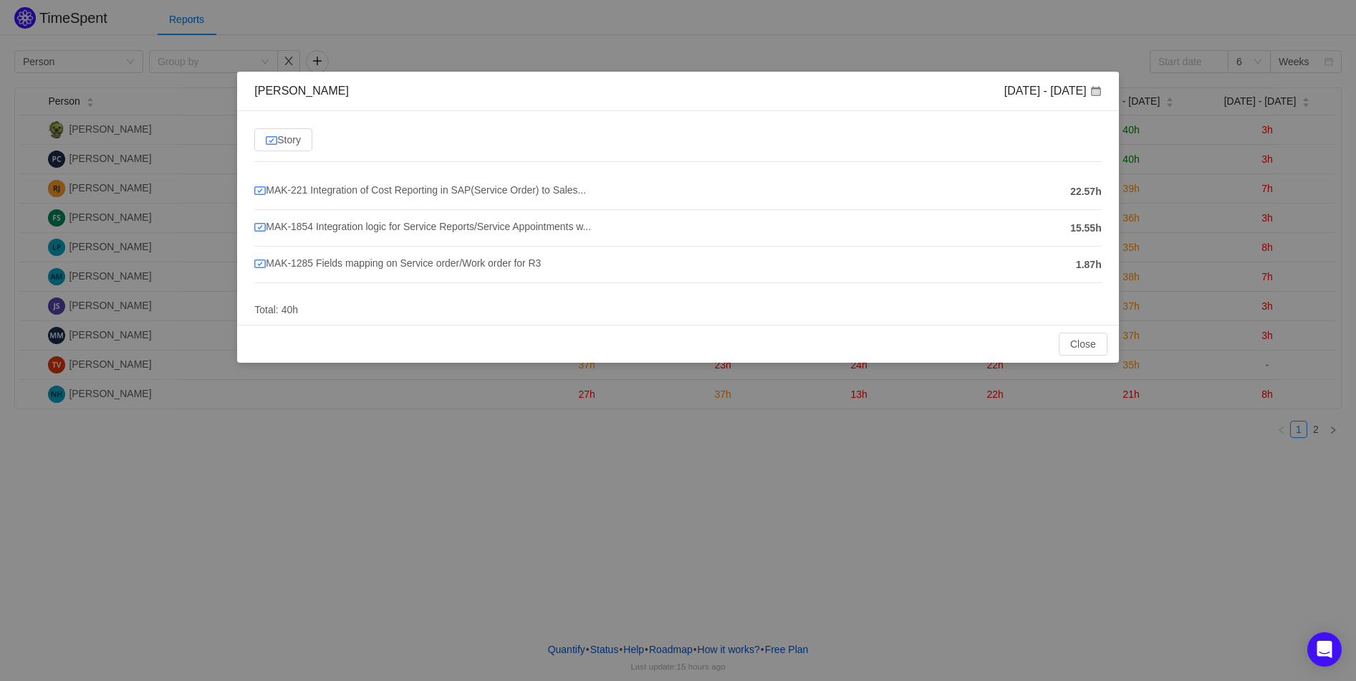
click at [1225, 582] on div "Pavla Cibulcová Sep 29 - Oct 5 Story MAK-221 Integration of Cost Reporting in S…" at bounding box center [678, 340] width 1356 height 681
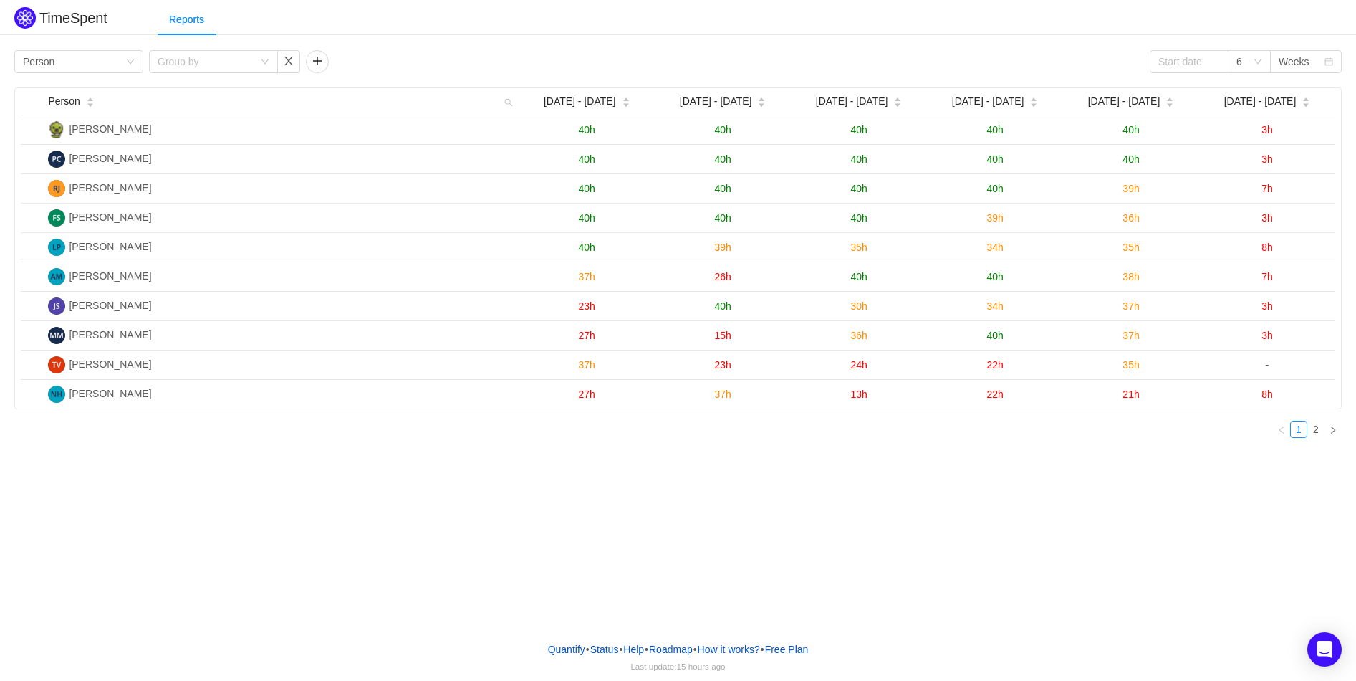
click at [991, 19] on div "Reports" at bounding box center [757, 20] width 1198 height 32
